Goal: Task Accomplishment & Management: Manage account settings

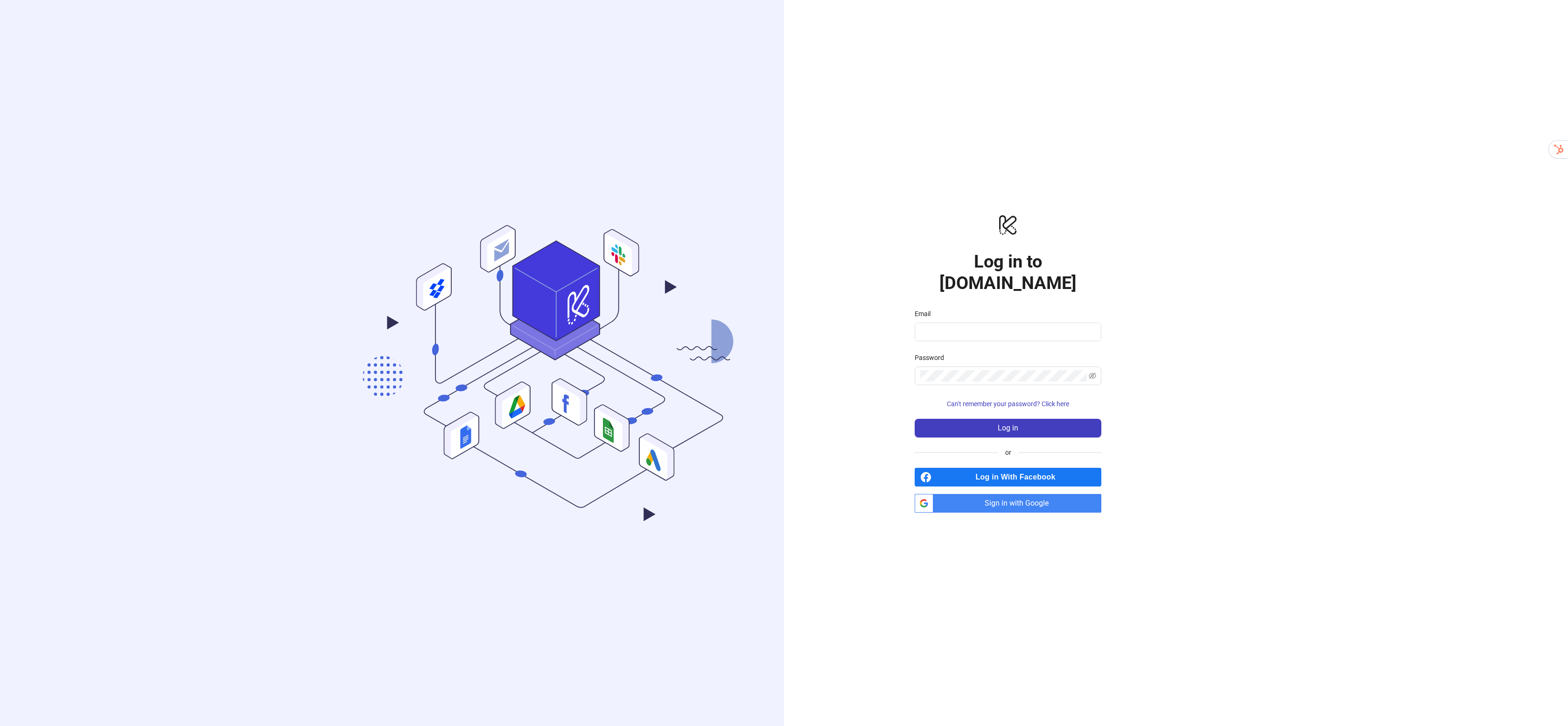
click at [991, 312] on div "Email" at bounding box center [1008, 315] width 187 height 14
click at [980, 326] on input "Email" at bounding box center [1007, 332] width 173 height 11
click at [1204, 331] on div "logo/logo-mobile Log in to [DOMAIN_NAME] Email Password Can't remember your pas…" at bounding box center [1008, 363] width 448 height 726
click at [1094, 326] on div at bounding box center [1094, 326] width 0 height 0
click at [979, 326] on input "Email" at bounding box center [1007, 332] width 173 height 11
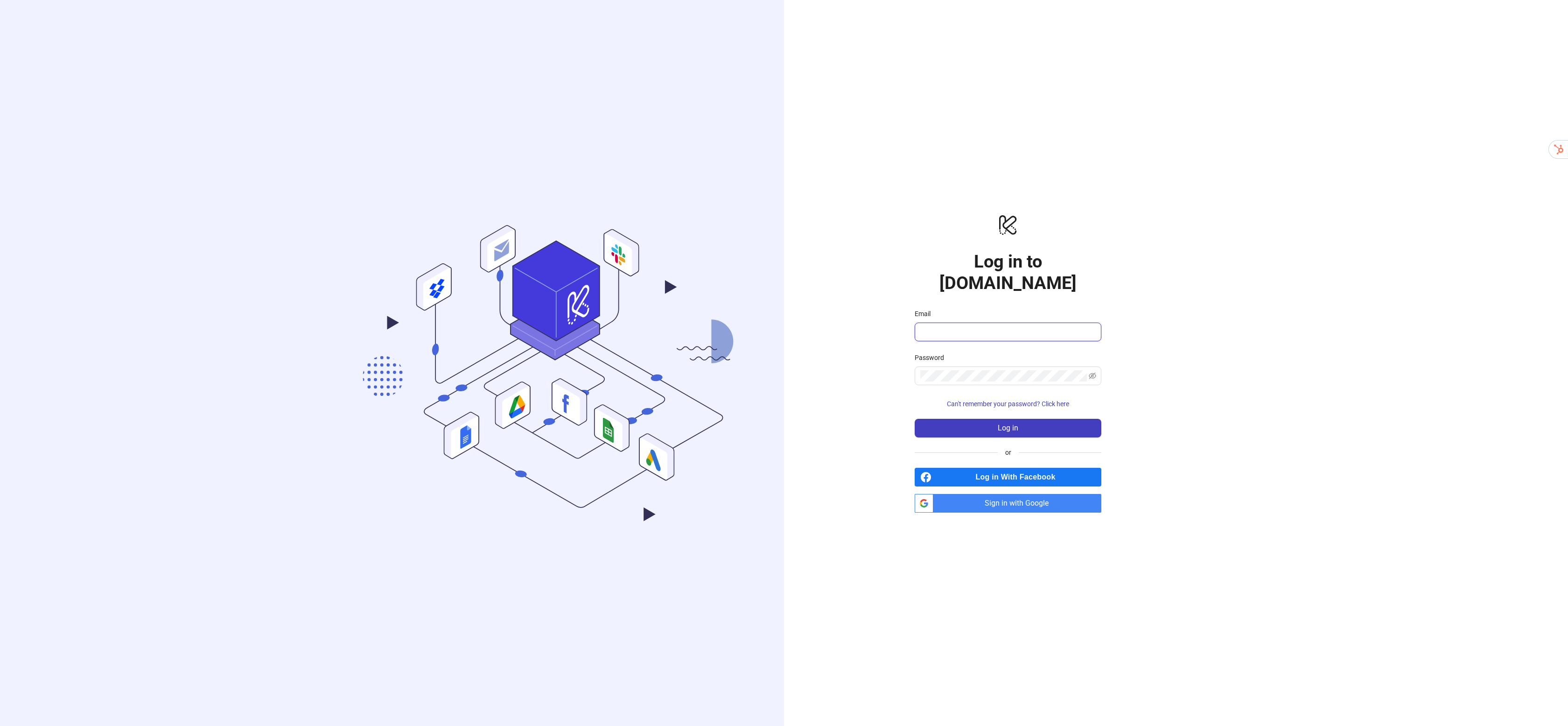
type input "**********"
click at [987, 494] on span "Sign in with Google" at bounding box center [1019, 503] width 165 height 18
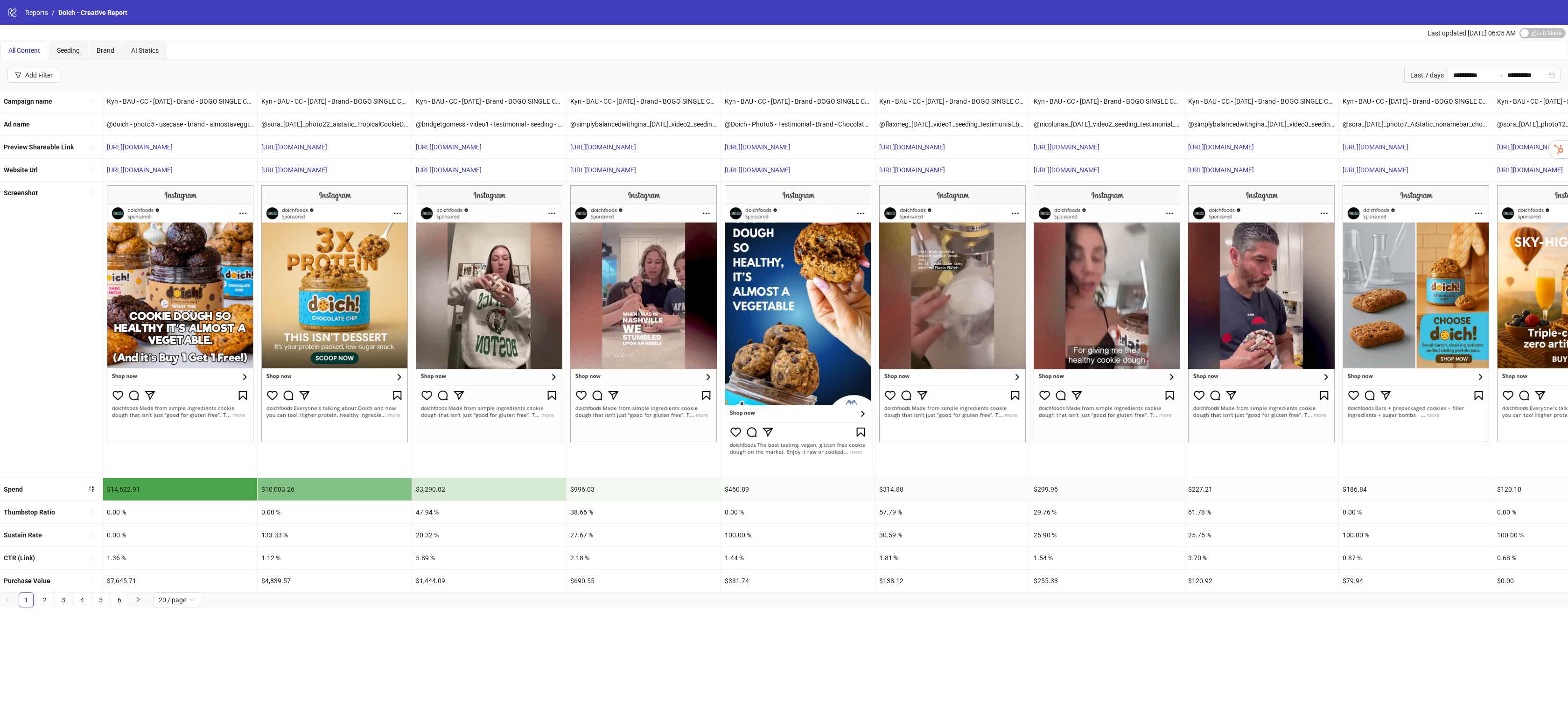
click at [318, 246] on img at bounding box center [334, 314] width 147 height 257
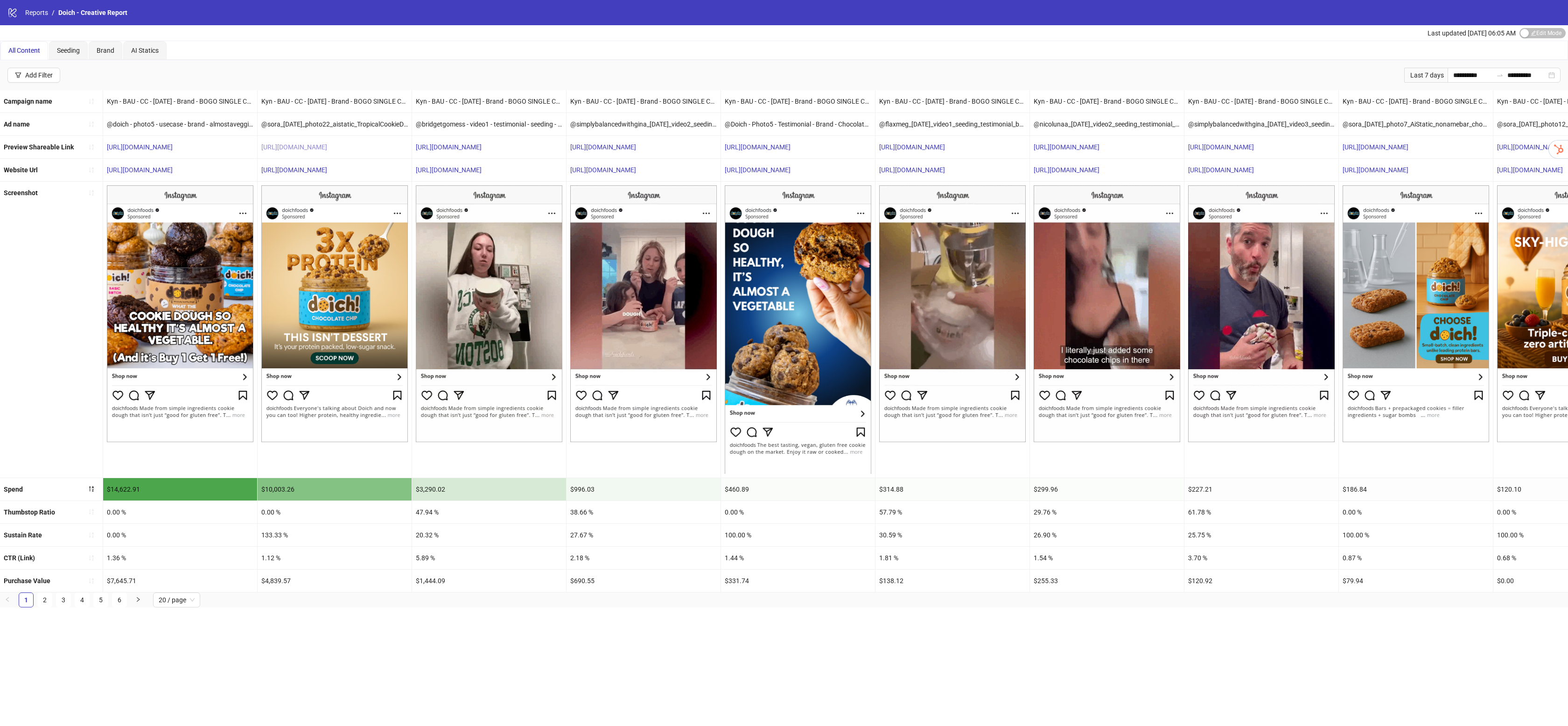
click at [295, 147] on link "https://fb.me/1P1EhVUQjXGAjr3" at bounding box center [294, 147] width 66 height 7
